Goal: Leave review/rating: Share an evaluation or opinion about a product, service, or content

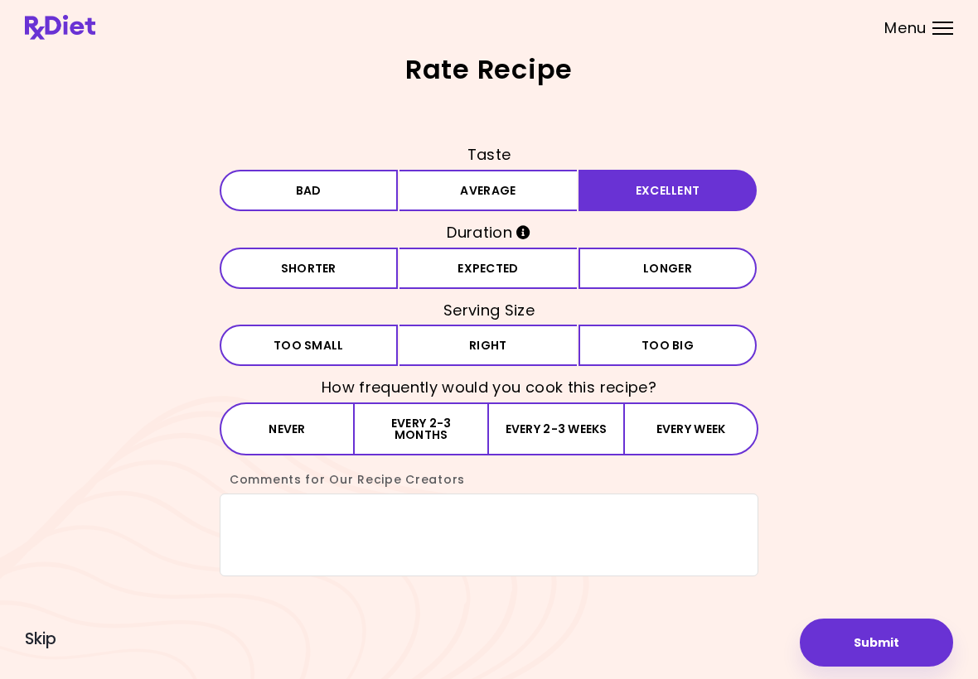
click at [500, 260] on button "Expected" at bounding box center [488, 268] width 178 height 41
click at [500, 342] on button "Right" at bounding box center [488, 345] width 178 height 41
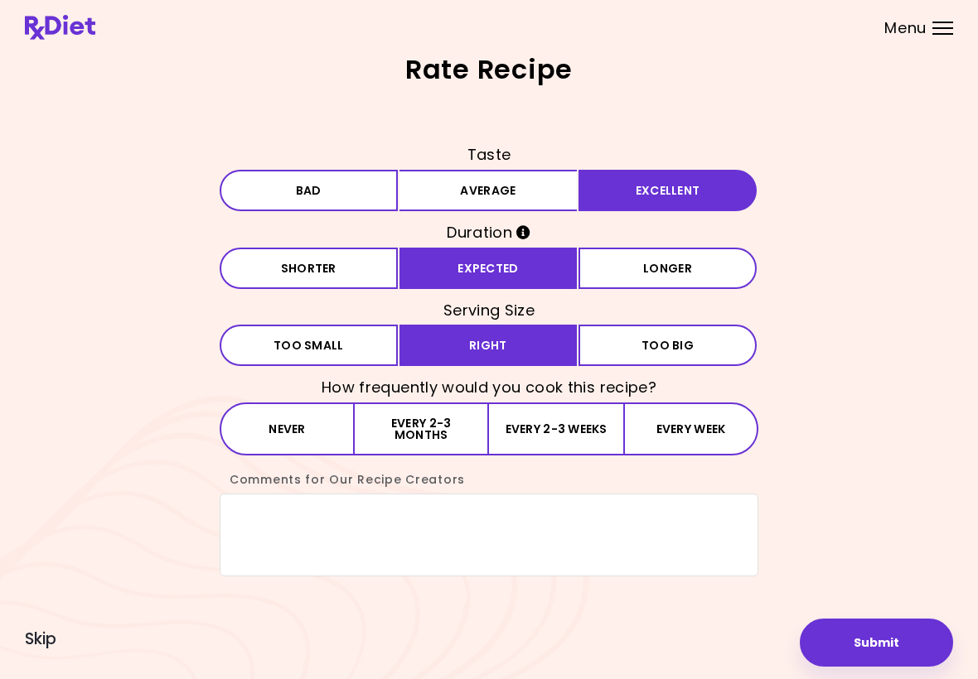
click at [551, 424] on button "Every 2-3 weeks" at bounding box center [556, 429] width 134 height 53
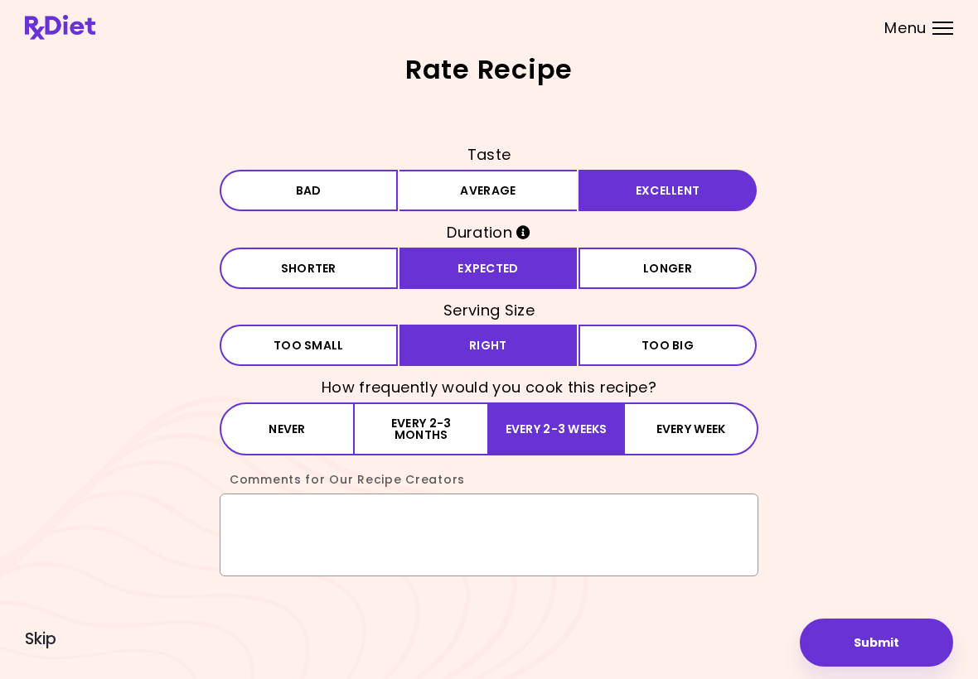
click at [303, 529] on textarea "Comments for Our Recipe Creators" at bounding box center [489, 535] width 539 height 83
type textarea "*"
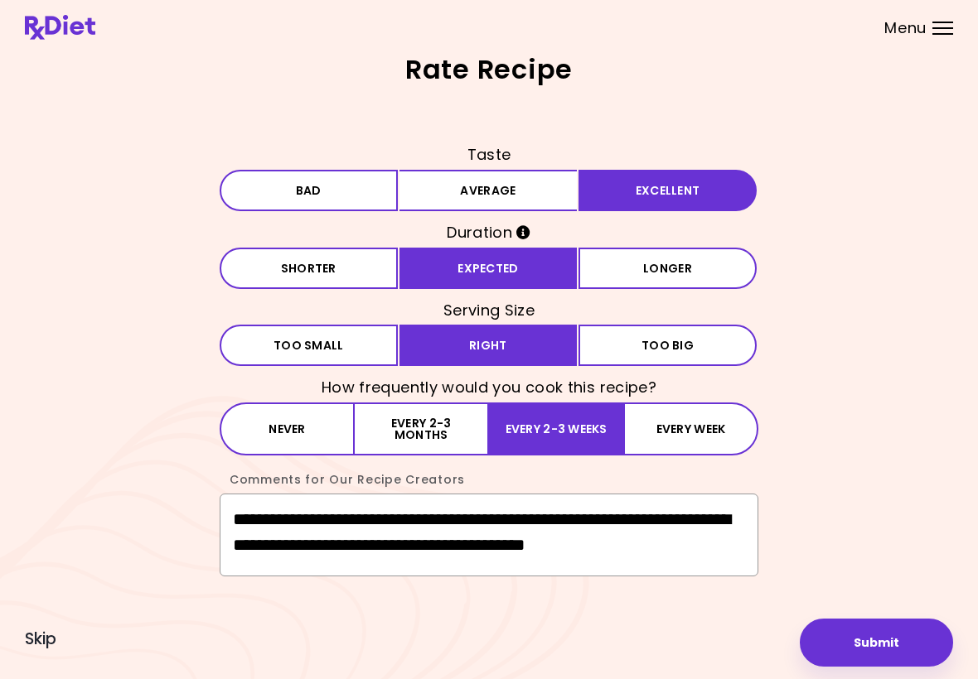
scroll to position [8, 0]
type textarea "**********"
click at [888, 651] on button "Submit" at bounding box center [876, 643] width 153 height 48
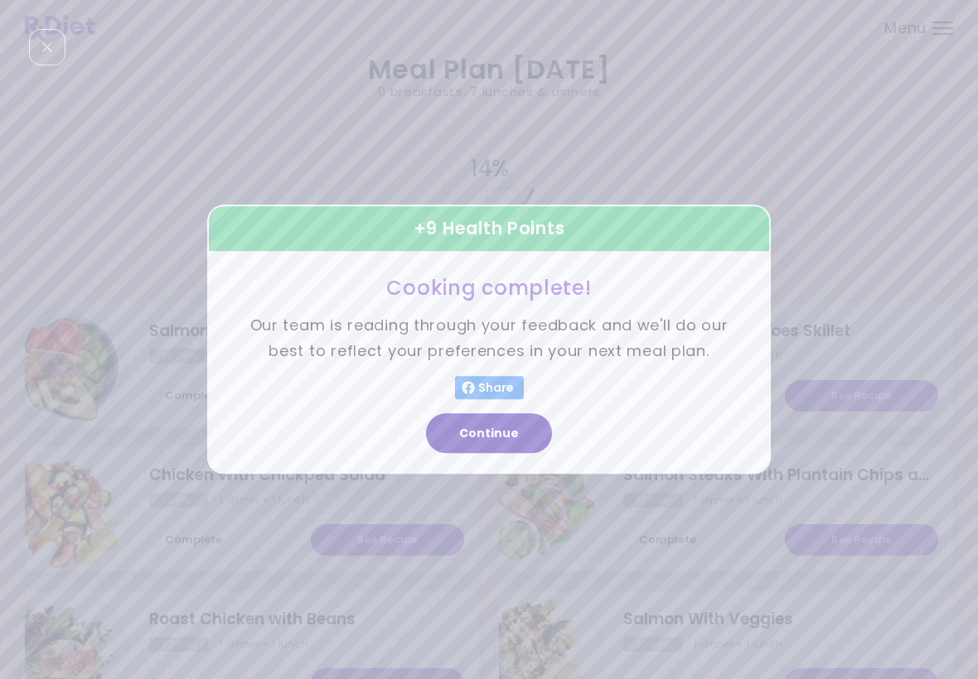
click at [491, 427] on button "Continue" at bounding box center [489, 434] width 126 height 40
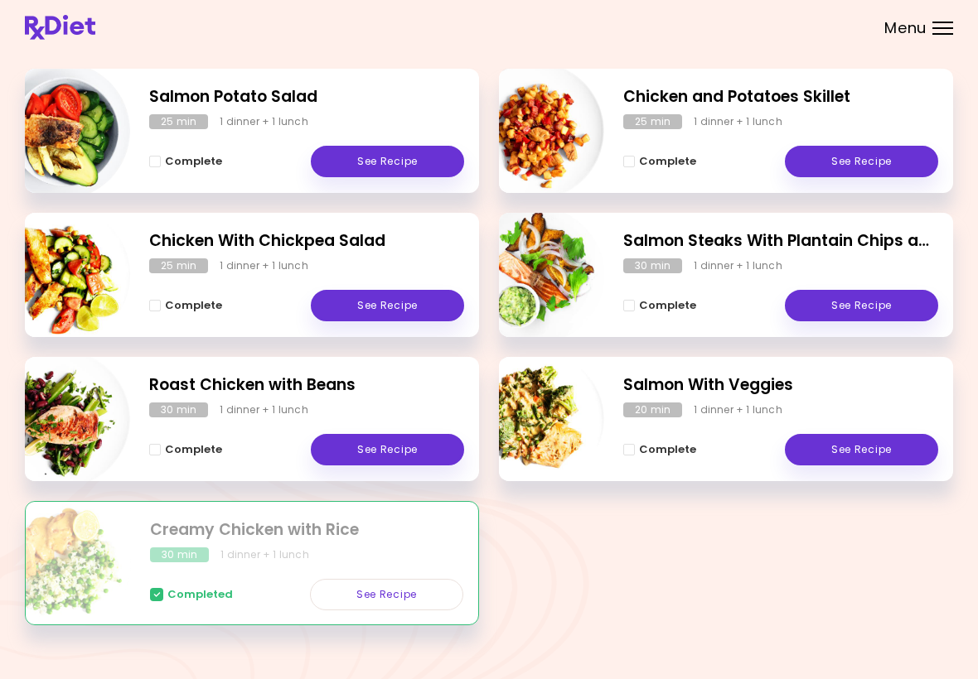
scroll to position [235, 0]
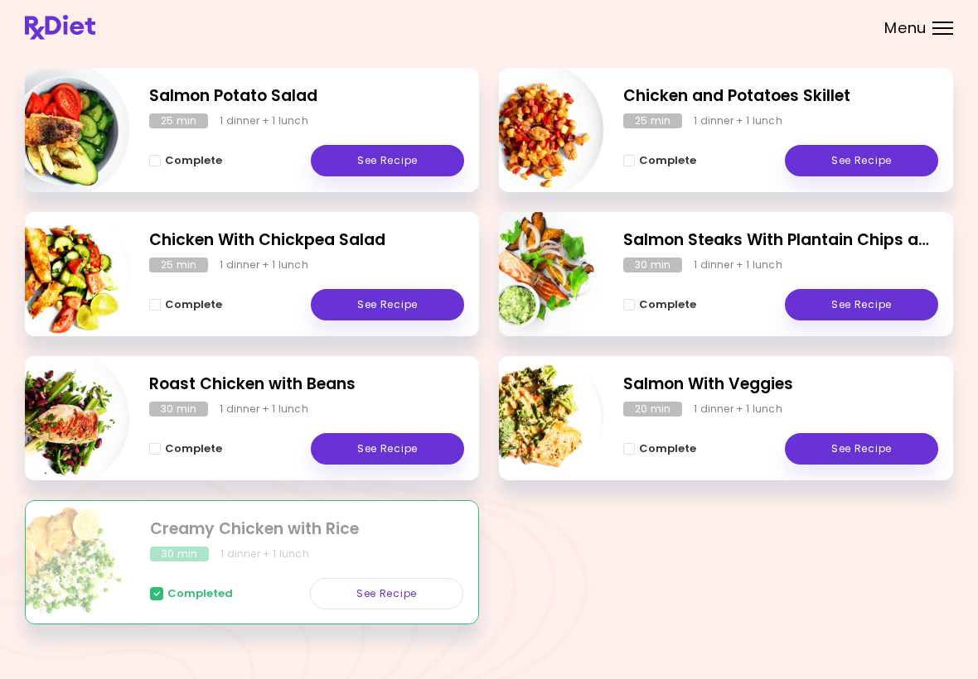
click at [394, 600] on link "See Recipe" at bounding box center [386, 593] width 153 height 31
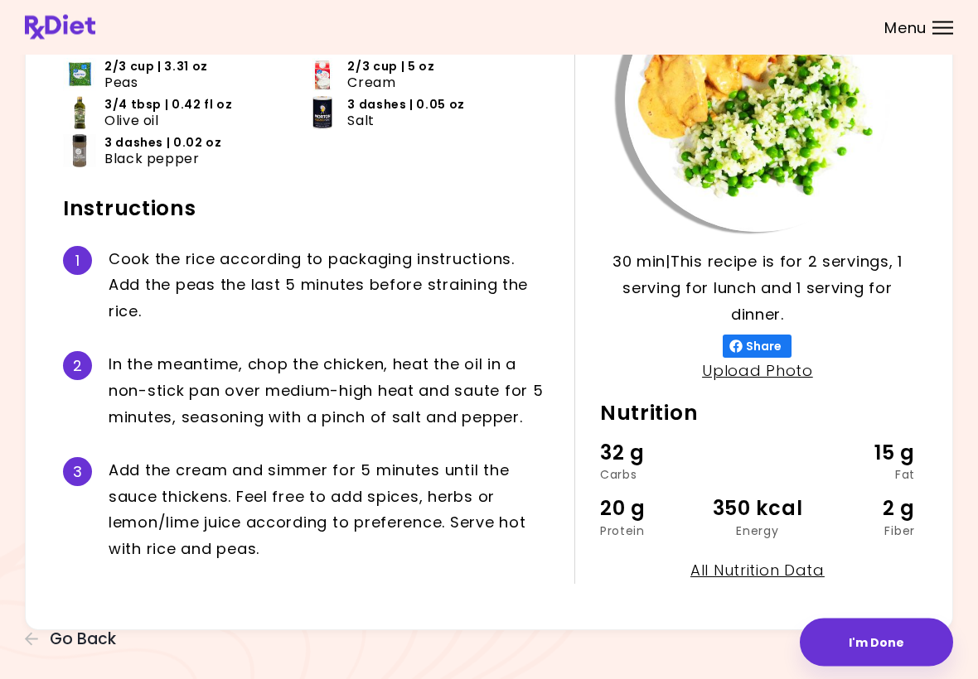
scroll to position [176, 0]
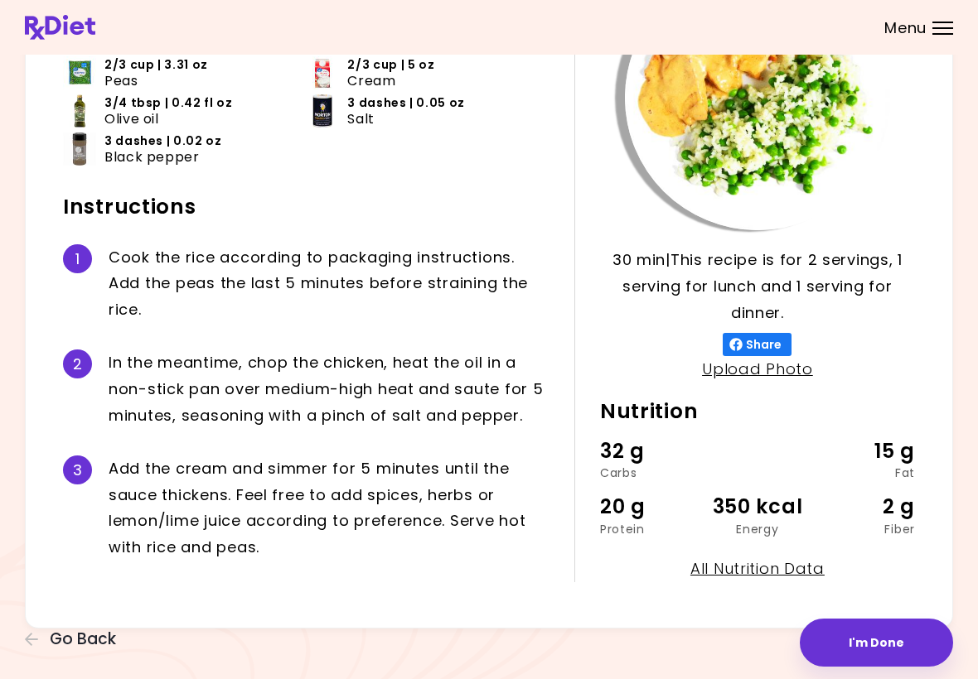
click at [873, 642] on button "I'm Done" at bounding box center [876, 643] width 153 height 48
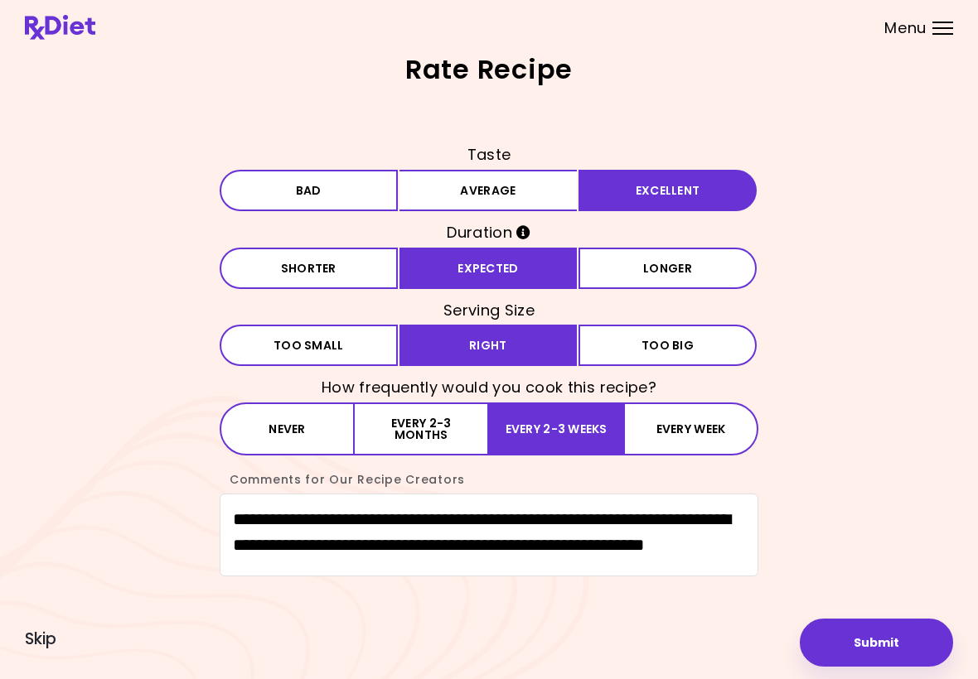
click at [863, 636] on button "Submit" at bounding box center [876, 643] width 153 height 48
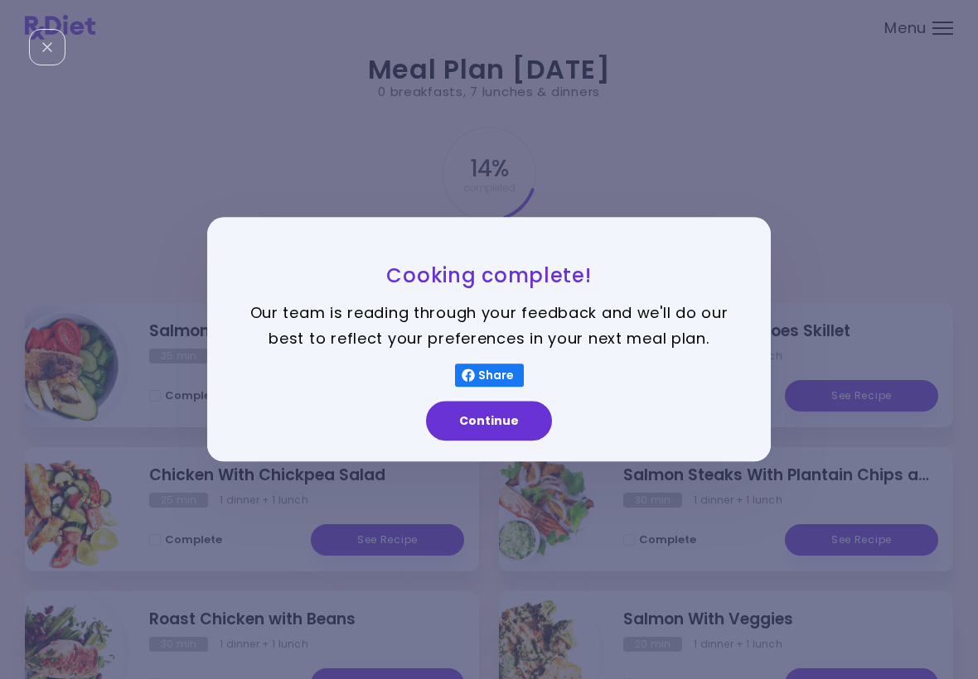
click at [493, 432] on button "Continue" at bounding box center [489, 422] width 126 height 40
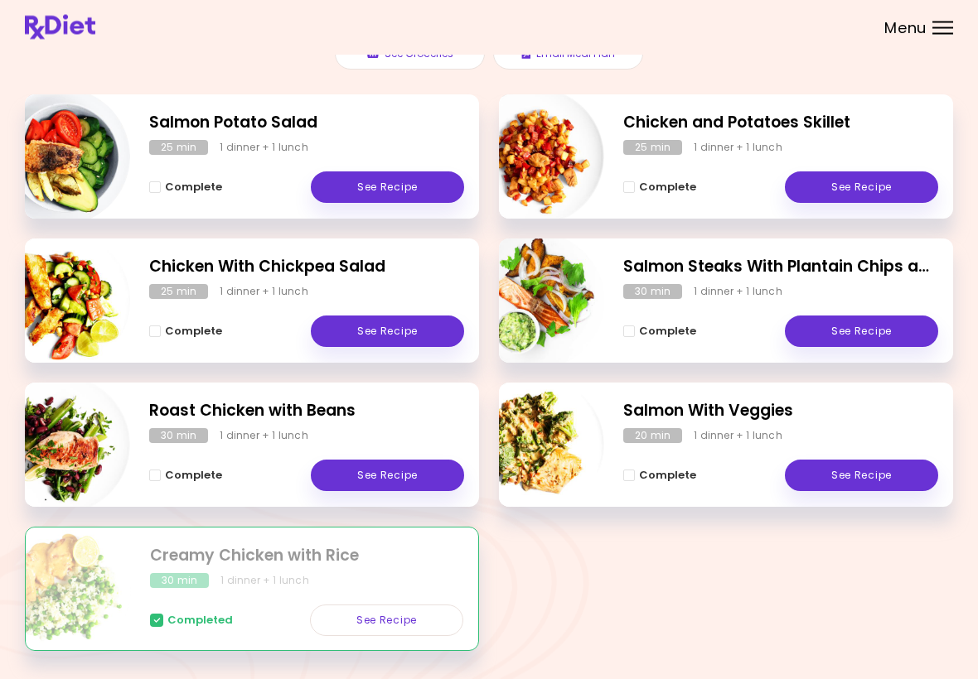
scroll to position [256, 0]
